Goal: Transaction & Acquisition: Purchase product/service

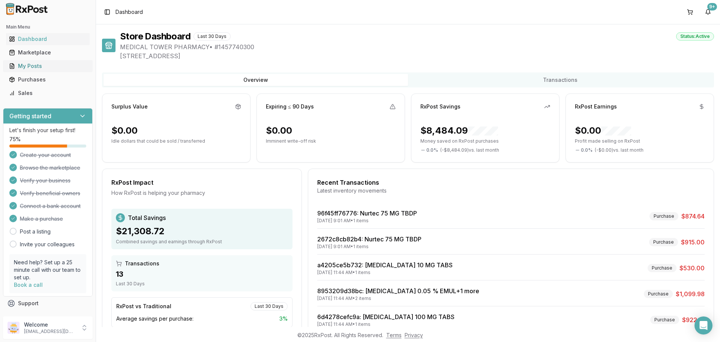
click at [17, 67] on div "My Posts" at bounding box center [48, 65] width 78 height 7
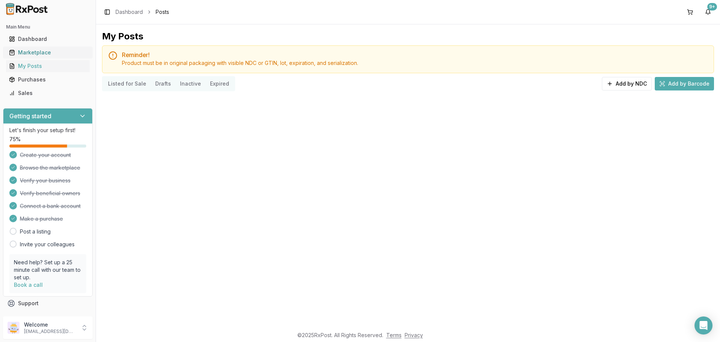
click at [29, 55] on div "Marketplace" at bounding box center [48, 52] width 78 height 7
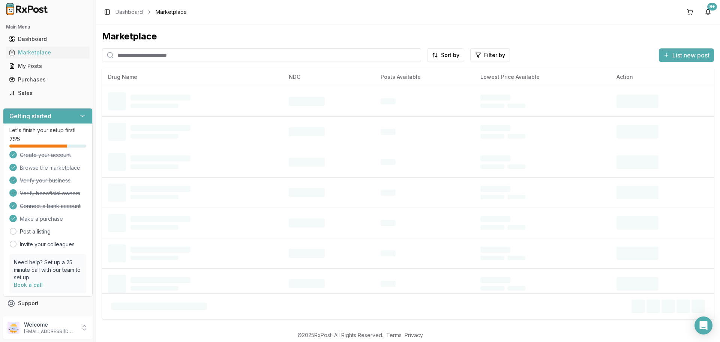
click at [123, 57] on input "search" at bounding box center [261, 54] width 319 height 13
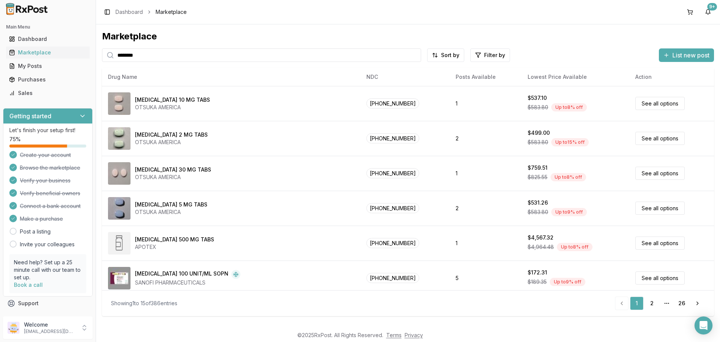
type input "********"
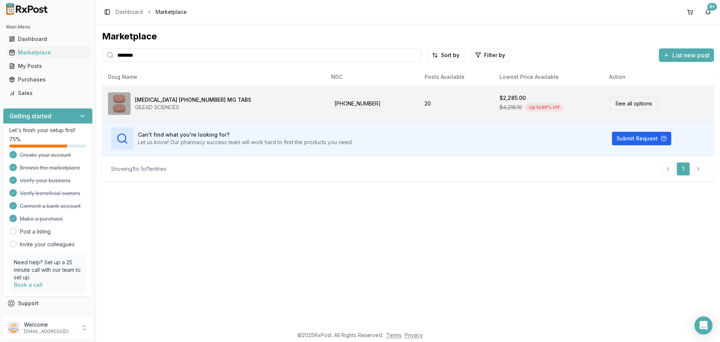
click at [499, 103] on span "$4,216.10" at bounding box center [510, 106] width 22 height 7
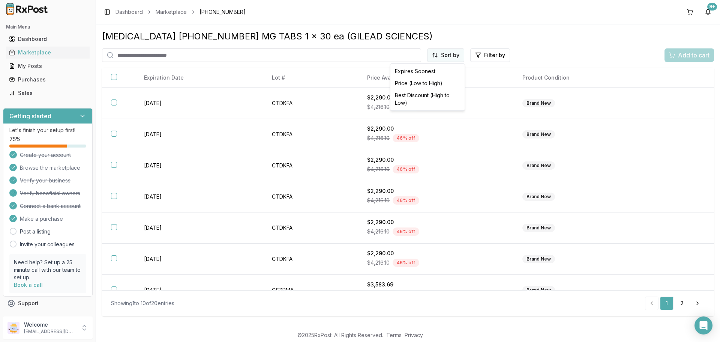
click at [445, 57] on html "Main Menu Dashboard Marketplace My Posts Purchases Sales Getting started Let's …" at bounding box center [360, 171] width 720 height 342
click at [425, 83] on div "Price (Low to High)" at bounding box center [427, 83] width 71 height 12
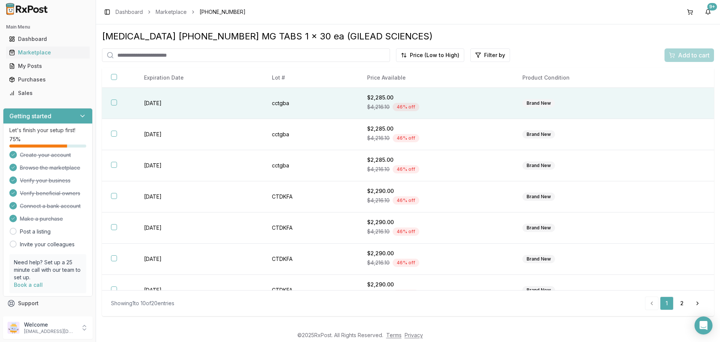
click at [113, 103] on button "button" at bounding box center [114, 102] width 6 height 6
click at [694, 57] on span "Add to cart" at bounding box center [693, 55] width 31 height 9
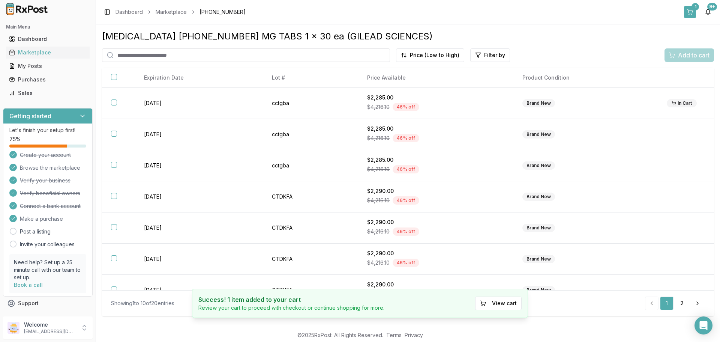
click at [693, 11] on button "1" at bounding box center [690, 12] width 12 height 12
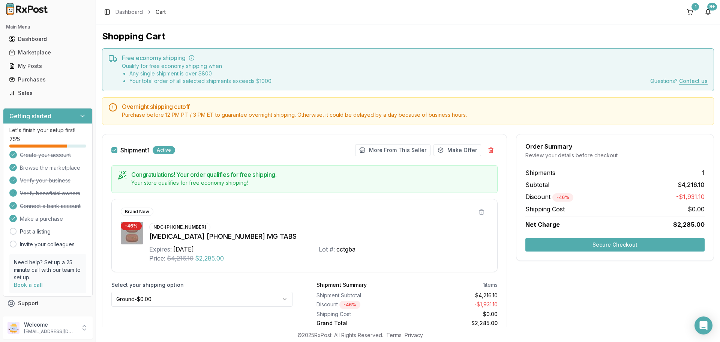
click at [590, 243] on button "Secure Checkout" at bounding box center [614, 244] width 179 height 13
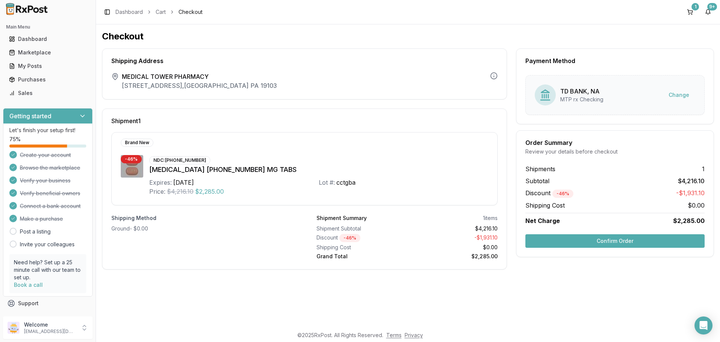
click at [616, 241] on button "Confirm Order" at bounding box center [614, 240] width 179 height 13
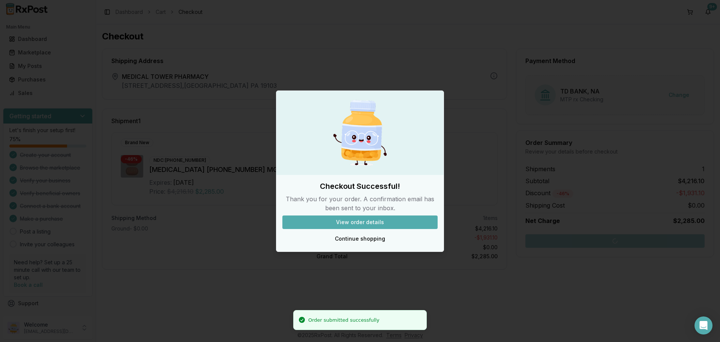
click at [384, 220] on button "View order details" at bounding box center [359, 221] width 155 height 13
